Goal: Information Seeking & Learning: Learn about a topic

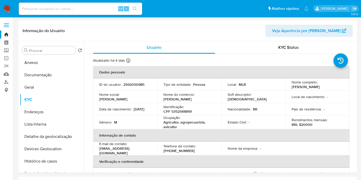
select select "10"
click at [183, 111] on p "CPF 53525418191" at bounding box center [177, 111] width 28 height 5
copy p "53525418191"
click at [311, 123] on div "Rendimentos mensais : BRL $20000" at bounding box center [318, 122] width 52 height 9
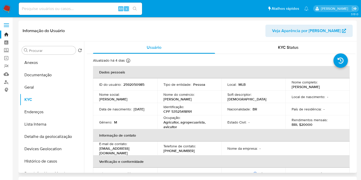
click at [311, 123] on div "Rendimentos mensais : BRL $20000" at bounding box center [318, 122] width 52 height 9
click at [307, 124] on p "BRL $20000" at bounding box center [302, 124] width 21 height 5
copy p "20000"
click at [141, 85] on p "2592050985" at bounding box center [133, 84] width 21 height 5
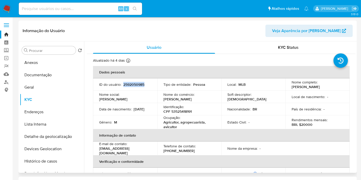
click at [141, 85] on p "2592050985" at bounding box center [133, 84] width 21 height 5
copy p "2592050985"
click at [107, 8] on input at bounding box center [80, 8] width 123 height 7
paste input "21734479"
type input "21734479"
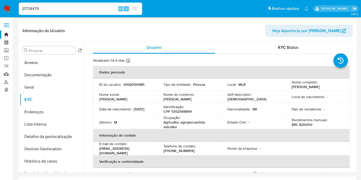
click at [88, 8] on input "21734479" at bounding box center [80, 8] width 123 height 7
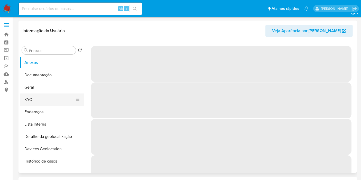
click at [38, 102] on button "KYC" at bounding box center [50, 100] width 60 height 12
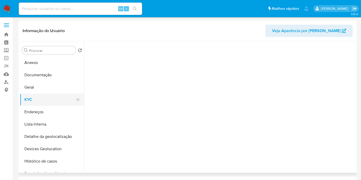
select select "10"
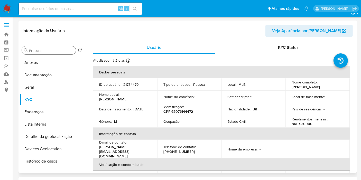
click at [41, 52] on input "Procurar" at bounding box center [51, 50] width 45 height 5
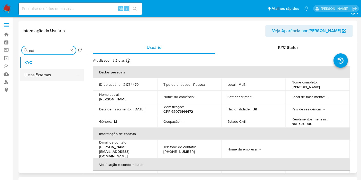
type input "ext"
click at [49, 74] on button "Listas Externas" at bounding box center [50, 75] width 60 height 12
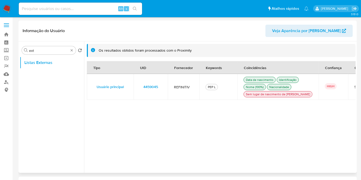
click at [164, 91] on td "4459045" at bounding box center [151, 87] width 34 height 26
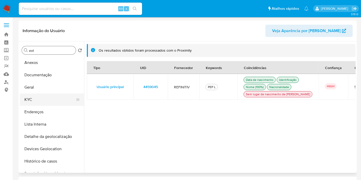
click at [35, 100] on button "KYC" at bounding box center [50, 100] width 60 height 12
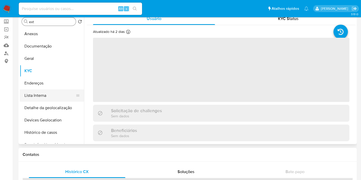
scroll to position [29, 0]
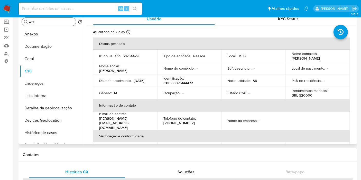
click at [305, 96] on p "BRL $20000" at bounding box center [302, 95] width 21 height 5
copy p "20000"
click at [176, 82] on p "CPF 63076144472" at bounding box center [178, 83] width 30 height 5
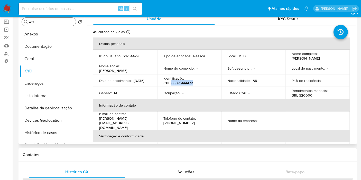
copy p "63076144472"
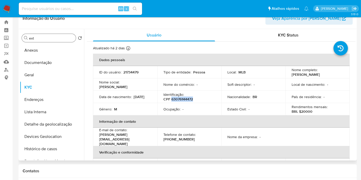
scroll to position [0, 0]
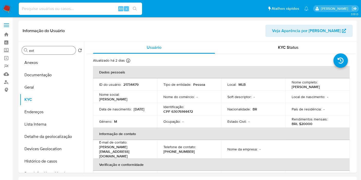
click at [87, 7] on input at bounding box center [80, 8] width 123 height 7
paste input "2592422045"
type input "2592422045"
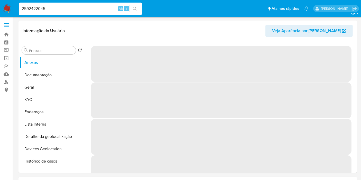
select select "10"
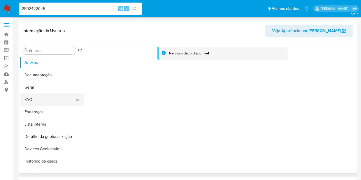
click at [32, 101] on button "KYC" at bounding box center [50, 100] width 60 height 12
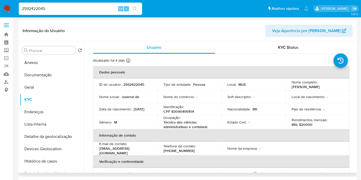
click at [306, 125] on p "BRL $20000" at bounding box center [302, 124] width 21 height 5
copy p "20000"
click at [42, 47] on div "Procurar" at bounding box center [49, 50] width 54 height 8
click at [43, 51] on input "Procurar" at bounding box center [51, 50] width 45 height 5
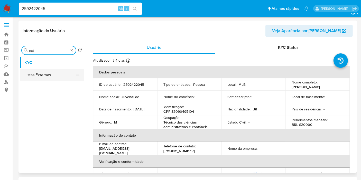
type input "ext"
click at [45, 77] on button "Listas Externas" at bounding box center [50, 75] width 60 height 12
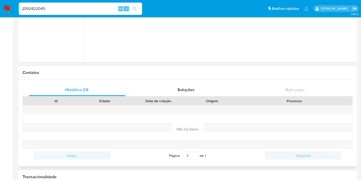
scroll to position [29, 0]
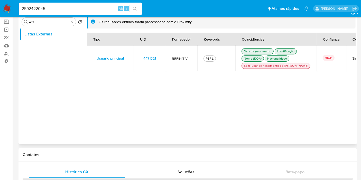
click at [162, 61] on td "4471321" at bounding box center [150, 58] width 32 height 26
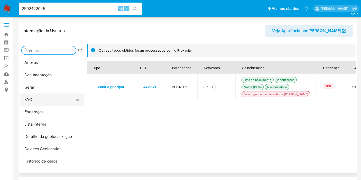
click at [48, 101] on button "KYC" at bounding box center [50, 100] width 60 height 12
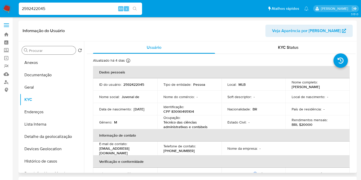
click at [187, 113] on p "CPF 83090495104" at bounding box center [178, 111] width 31 height 5
copy p "83090495104"
click at [6, 8] on img at bounding box center [7, 8] width 9 height 9
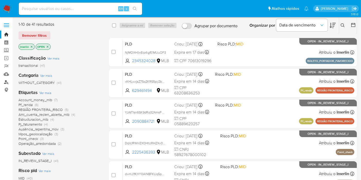
click at [6, 84] on link "Localizador de pessoas" at bounding box center [30, 82] width 61 height 8
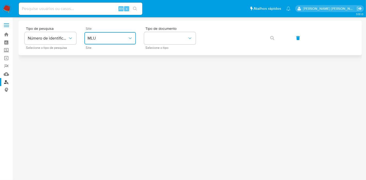
click at [109, 40] on span "MLU" at bounding box center [107, 38] width 40 height 5
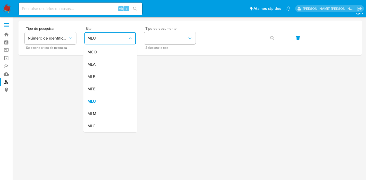
click at [114, 76] on div "MLB" at bounding box center [108, 77] width 42 height 12
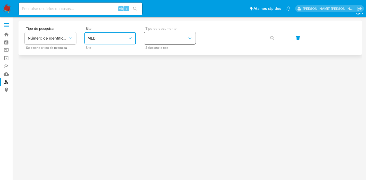
click at [173, 41] on button "identificationType" at bounding box center [169, 38] width 51 height 12
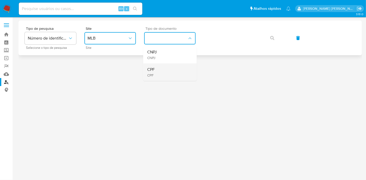
click at [169, 68] on div "CPF CPF" at bounding box center [168, 71] width 42 height 17
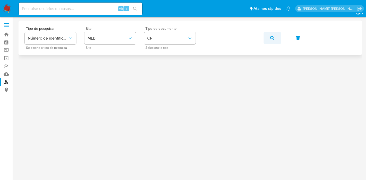
click at [274, 34] on button "button" at bounding box center [271, 38] width 17 height 12
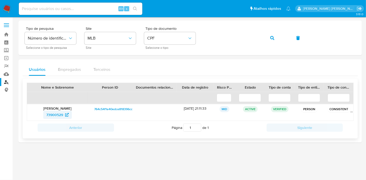
click at [51, 115] on span "73900529" at bounding box center [54, 115] width 17 height 8
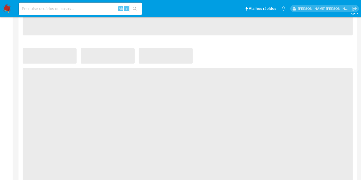
scroll to position [371, 0]
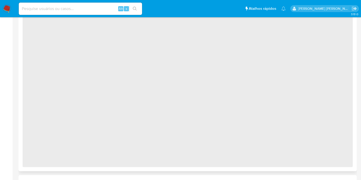
select select "10"
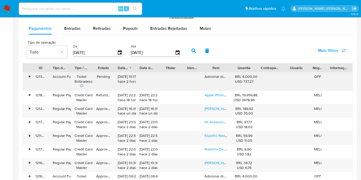
scroll to position [514, 0]
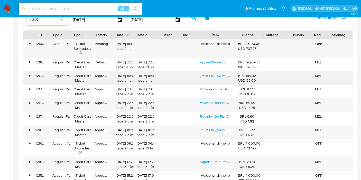
drag, startPoint x: 232, startPoint y: 33, endPoint x: 236, endPoint y: 83, distance: 50.1
click at [239, 35] on div "ID Tipo de operação Tipo / Método Estado Data de criação Data de aprovação Titu…" at bounding box center [188, 35] width 330 height 9
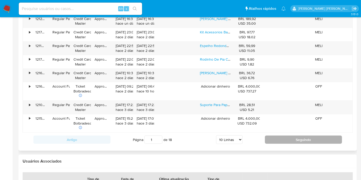
click at [288, 138] on button "Seguindo" at bounding box center [303, 140] width 77 height 8
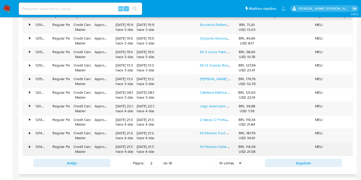
scroll to position [542, 0]
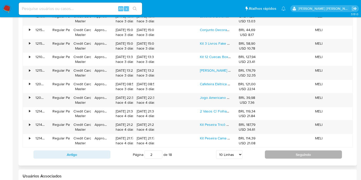
click at [278, 152] on button "Seguindo" at bounding box center [303, 155] width 77 height 8
type input "3"
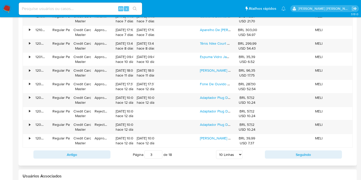
click at [155, 151] on input "3" at bounding box center [153, 155] width 18 height 8
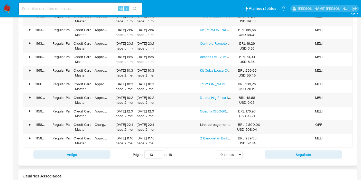
click at [156, 152] on input "10" at bounding box center [153, 155] width 18 height 8
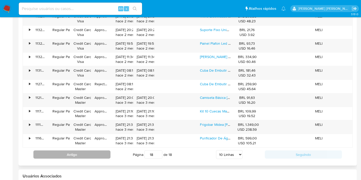
click at [76, 154] on button "Antigo" at bounding box center [71, 155] width 77 height 8
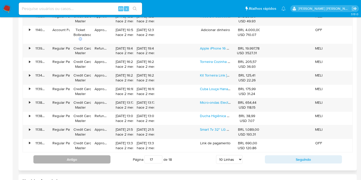
click at [88, 159] on button "Antigo" at bounding box center [71, 160] width 77 height 8
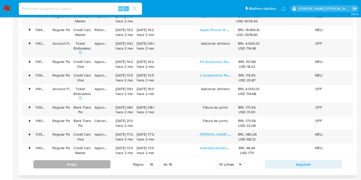
click at [88, 160] on button "Antigo" at bounding box center [71, 164] width 77 height 8
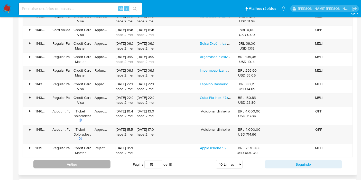
click at [88, 160] on button "Antigo" at bounding box center [71, 164] width 77 height 8
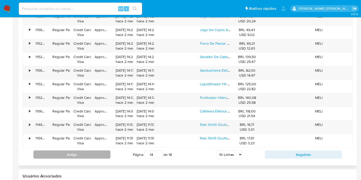
click at [87, 151] on button "Antigo" at bounding box center [71, 155] width 77 height 8
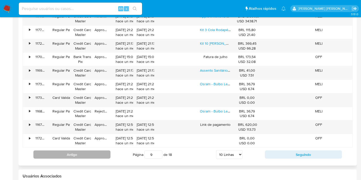
click at [87, 154] on button "Antigo" at bounding box center [71, 155] width 77 height 8
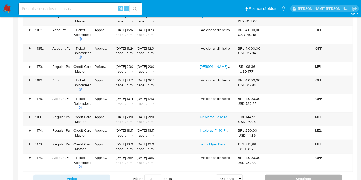
click at [302, 179] on button "Seguindo" at bounding box center [303, 179] width 77 height 8
type input "9"
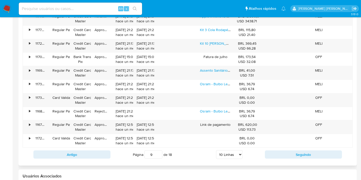
click at [153, 153] on input "9" at bounding box center [153, 155] width 18 height 8
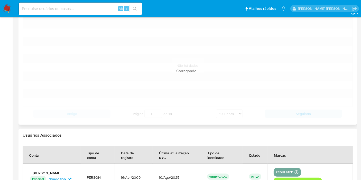
scroll to position [513, 0]
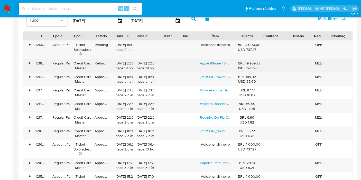
click at [208, 62] on link "Apple iPhone 16 Pro Max (256 Gb) - Titânio-preto - Distribuidor Autorizado" at bounding box center [258, 63] width 117 height 5
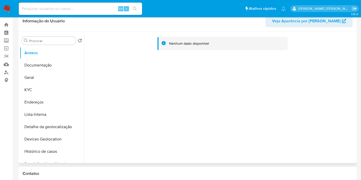
scroll to position [0, 0]
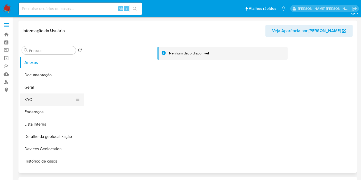
click at [29, 98] on button "KYC" at bounding box center [50, 100] width 60 height 12
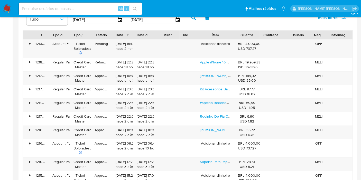
scroll to position [628, 0]
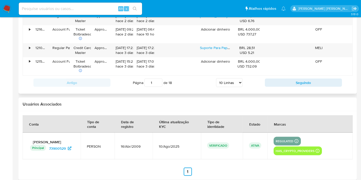
drag, startPoint x: 155, startPoint y: 79, endPoint x: 145, endPoint y: 81, distance: 10.0
click at [145, 81] on input "1" at bounding box center [153, 83] width 18 height 8
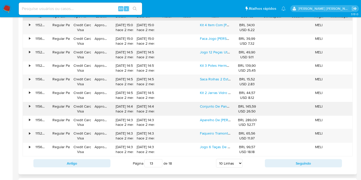
scroll to position [542, 0]
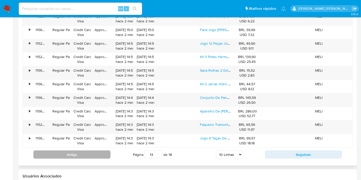
click at [101, 151] on button "Antigo" at bounding box center [71, 155] width 77 height 8
click at [99, 154] on button "Antigo" at bounding box center [71, 155] width 77 height 8
type input "9"
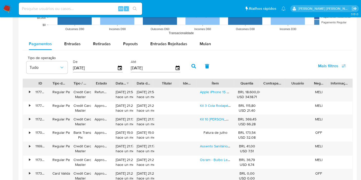
scroll to position [456, 0]
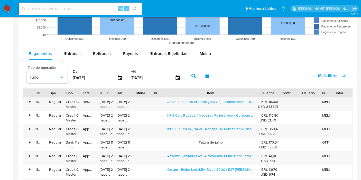
drag, startPoint x: 232, startPoint y: 93, endPoint x: 288, endPoint y: 88, distance: 56.2
click at [288, 89] on div "ID Tipo de operação Tipo / Método Estado Data de criação Data de aprovação Titu…" at bounding box center [188, 93] width 330 height 9
click at [211, 102] on link "Apple iPhone 15 Pro Max (256 Gb) - Titânio Preto - Distribuidor Autorizado" at bounding box center [225, 101] width 117 height 5
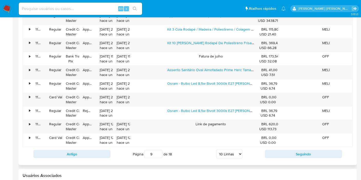
scroll to position [570, 0]
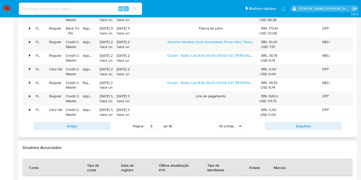
drag, startPoint x: 156, startPoint y: 123, endPoint x: 145, endPoint y: 124, distance: 11.3
click at [145, 124] on input "9" at bounding box center [153, 126] width 18 height 8
type input "1"
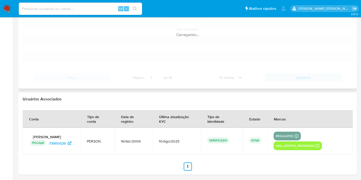
scroll to position [513, 0]
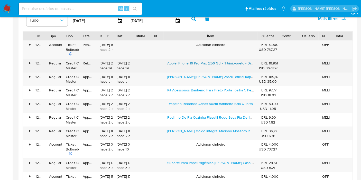
click at [182, 61] on link "Apple iPhone 16 Pro Max (256 Gb) - Titânio-preto - Distribuidor Autorizado" at bounding box center [225, 63] width 117 height 5
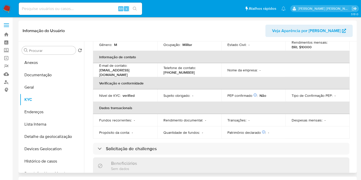
scroll to position [0, 0]
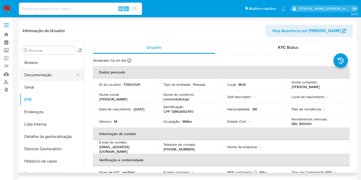
click at [47, 71] on button "Documentação" at bounding box center [50, 75] width 60 height 12
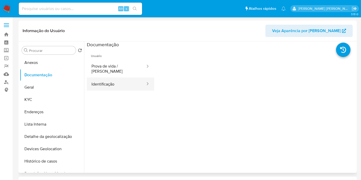
click at [121, 78] on button "Identificação" at bounding box center [116, 84] width 59 height 13
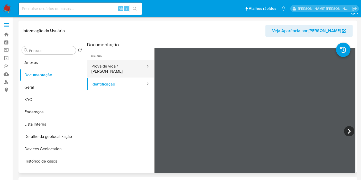
click at [131, 68] on button "Prova de vida / Selfie" at bounding box center [116, 68] width 59 height 17
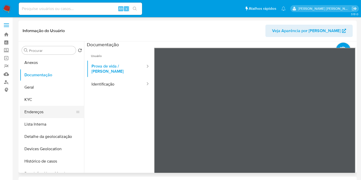
click at [31, 106] on button "Endereços" at bounding box center [50, 112] width 60 height 12
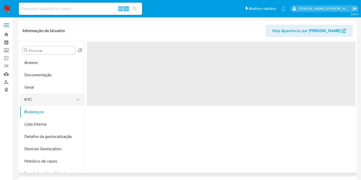
click at [35, 100] on button "KYC" at bounding box center [50, 100] width 60 height 12
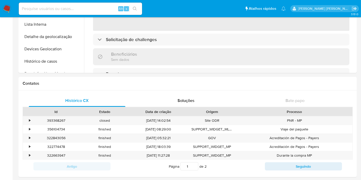
scroll to position [29, 0]
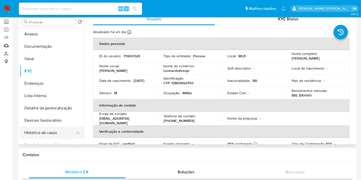
click at [44, 132] on button "Histórico de casos" at bounding box center [50, 133] width 60 height 12
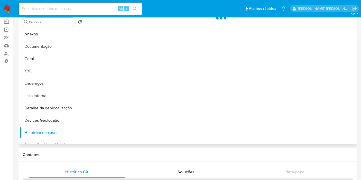
scroll to position [0, 0]
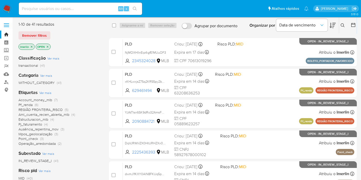
click at [30, 46] on icon "close-filter" at bounding box center [31, 46] width 3 height 3
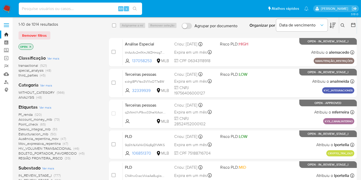
click at [68, 7] on input at bounding box center [80, 8] width 123 height 7
paste input "2598510182"
type input "2598510182"
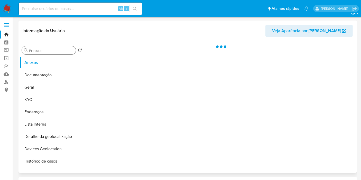
click at [39, 51] on input "Procurar" at bounding box center [51, 50] width 45 height 5
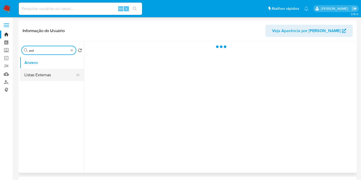
type input "ext"
click at [49, 72] on button "Listas Externas" at bounding box center [50, 75] width 60 height 12
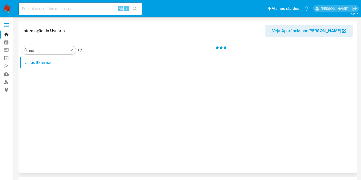
select select "10"
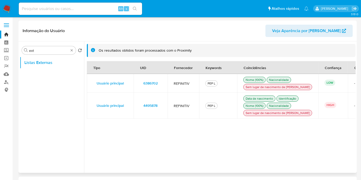
click at [164, 107] on td "4495878" at bounding box center [151, 106] width 34 height 26
drag, startPoint x: 164, startPoint y: 107, endPoint x: 202, endPoint y: 47, distance: 71.4
click at [164, 107] on td "4495878" at bounding box center [151, 106] width 34 height 26
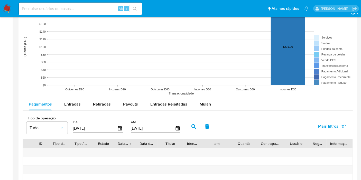
scroll to position [457, 0]
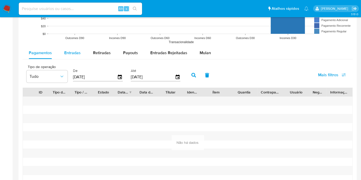
click at [80, 50] on span "Entradas" at bounding box center [72, 53] width 16 height 6
select select "10"
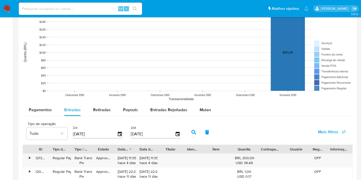
scroll to position [542, 0]
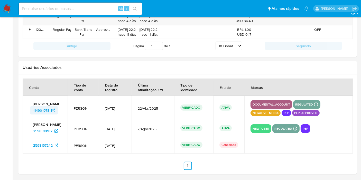
click at [47, 111] on span "114901978" at bounding box center [41, 110] width 16 height 8
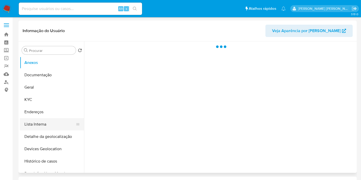
click at [53, 123] on button "Lista Interna" at bounding box center [50, 124] width 60 height 12
select select "10"
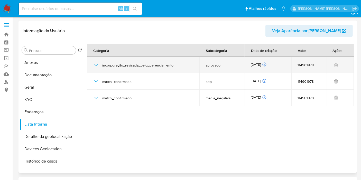
click at [98, 66] on icon "button" at bounding box center [96, 65] width 6 height 6
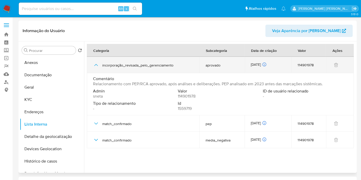
click at [98, 66] on icon "button" at bounding box center [96, 65] width 6 height 6
